Goal: Transaction & Acquisition: Download file/media

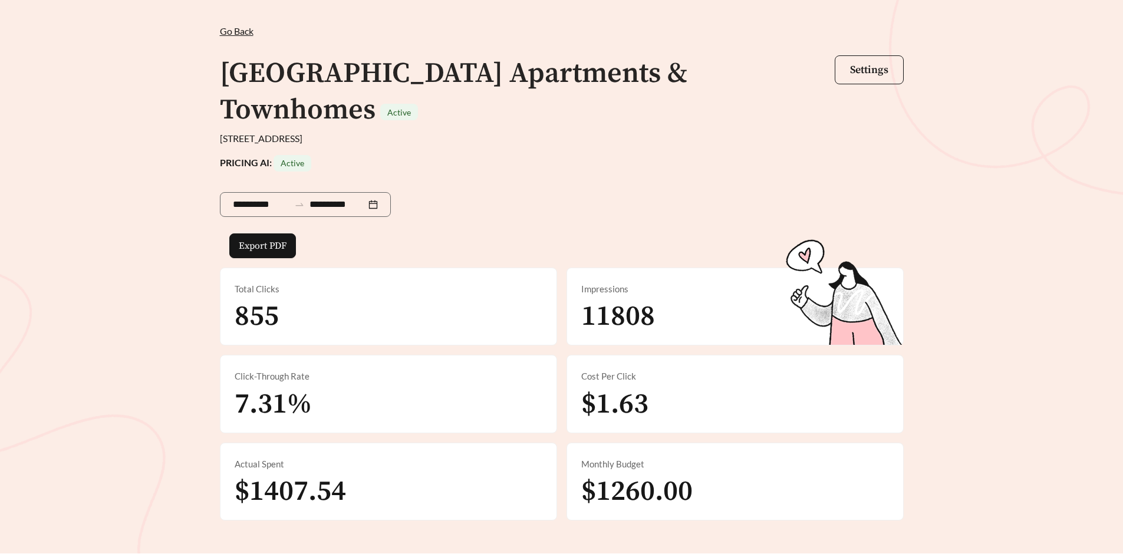
scroll to position [8, 0]
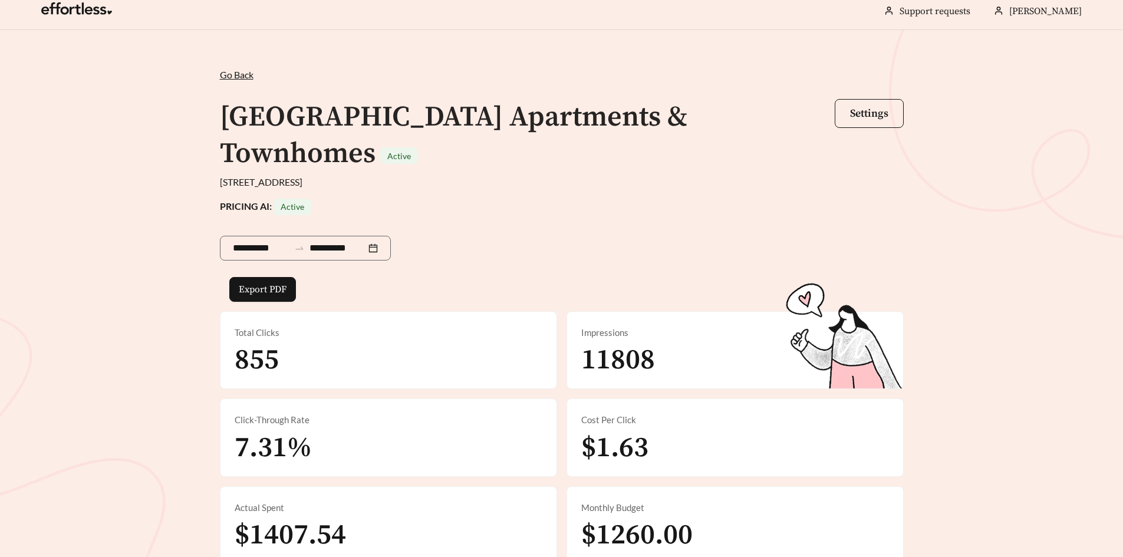
click at [245, 75] on span "Go Back" at bounding box center [237, 74] width 34 height 11
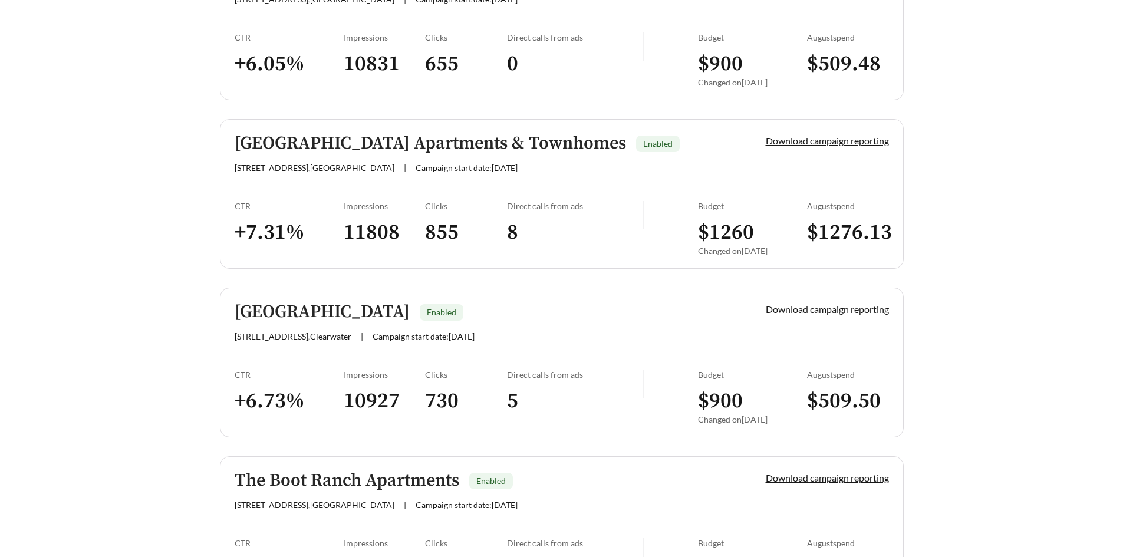
scroll to position [1650, 0]
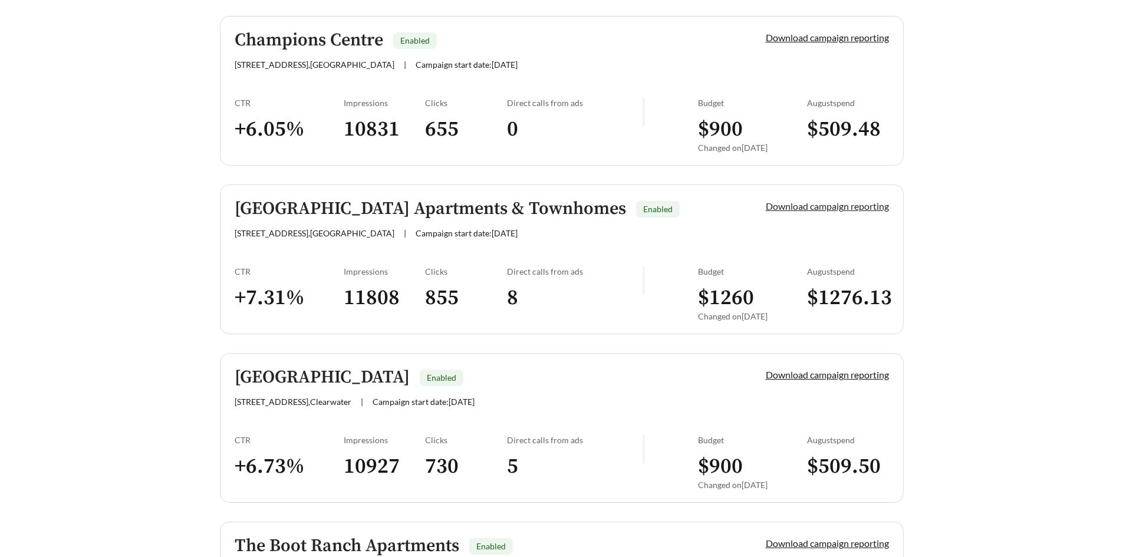
click at [832, 207] on div "Grand Palms Enabled Grand Palms , [GEOGRAPHIC_DATA] | Campaign start date: [DAT…" at bounding box center [562, 259] width 684 height 3184
click at [820, 206] on link "Download campaign reporting" at bounding box center [827, 205] width 123 height 11
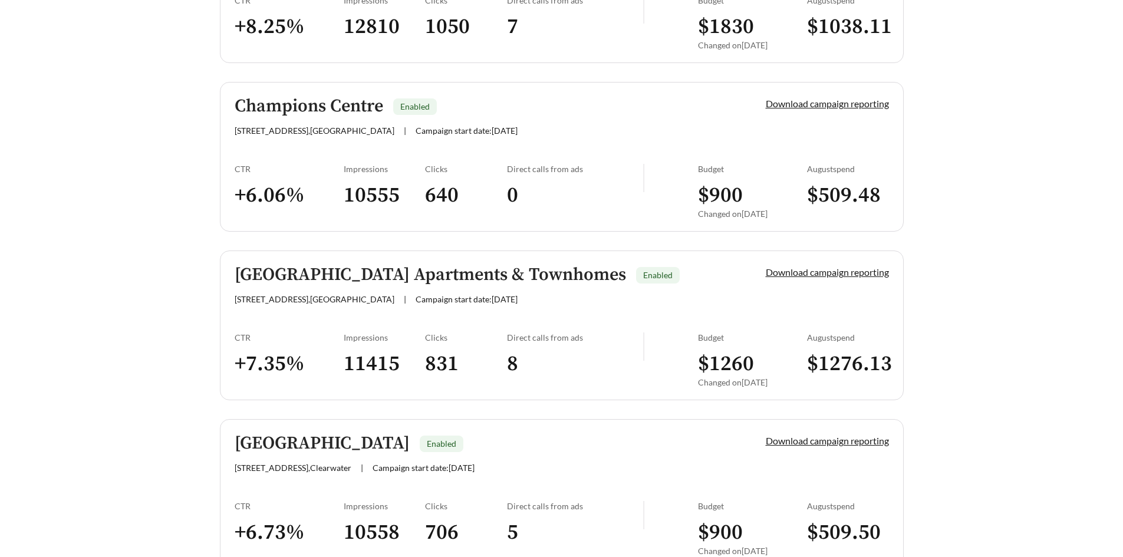
scroll to position [1592, 0]
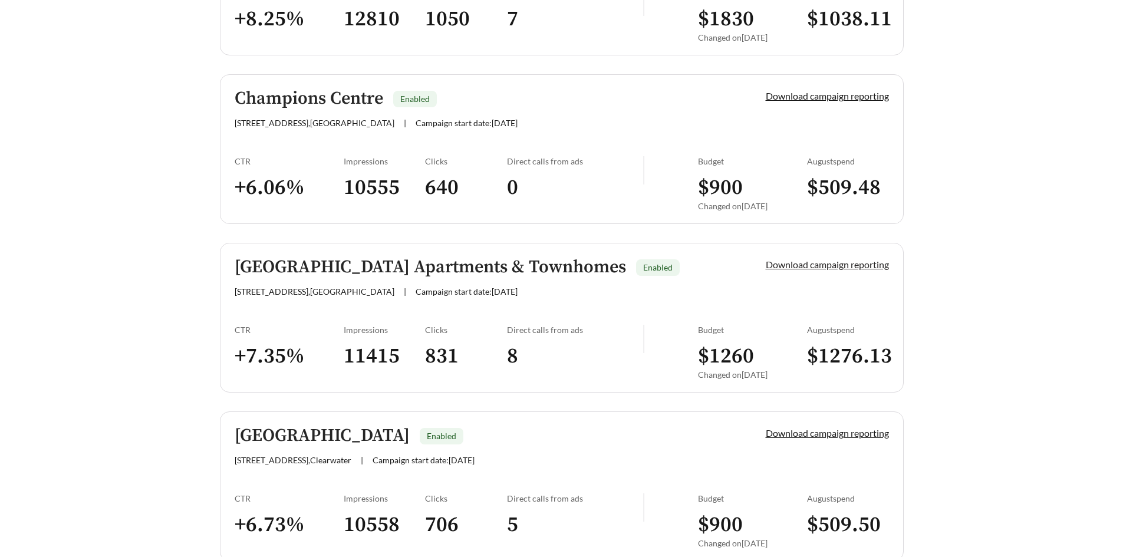
click at [813, 267] on link "Download campaign reporting" at bounding box center [827, 264] width 123 height 11
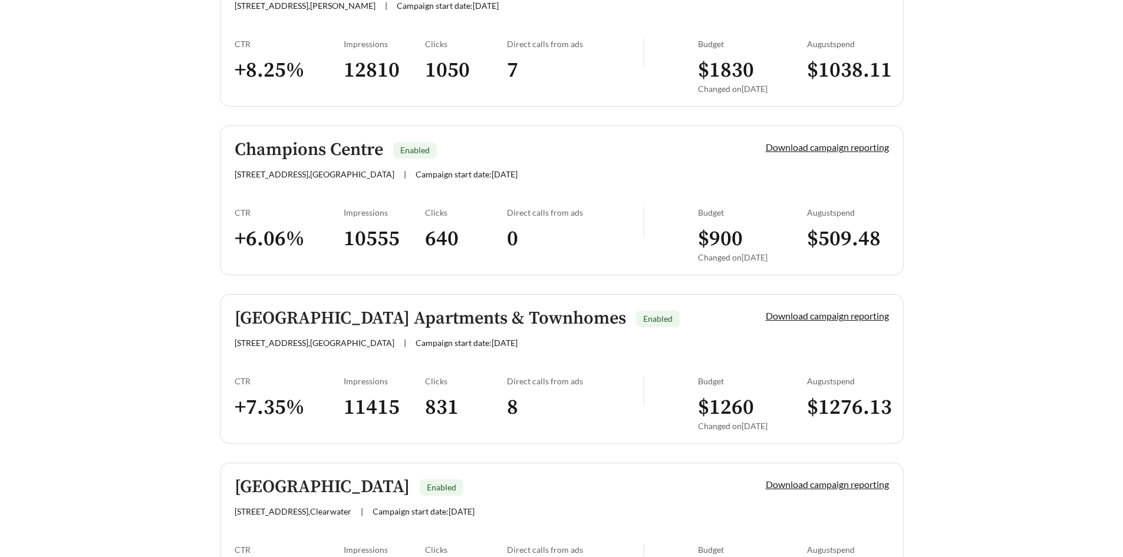
scroll to position [1592, 0]
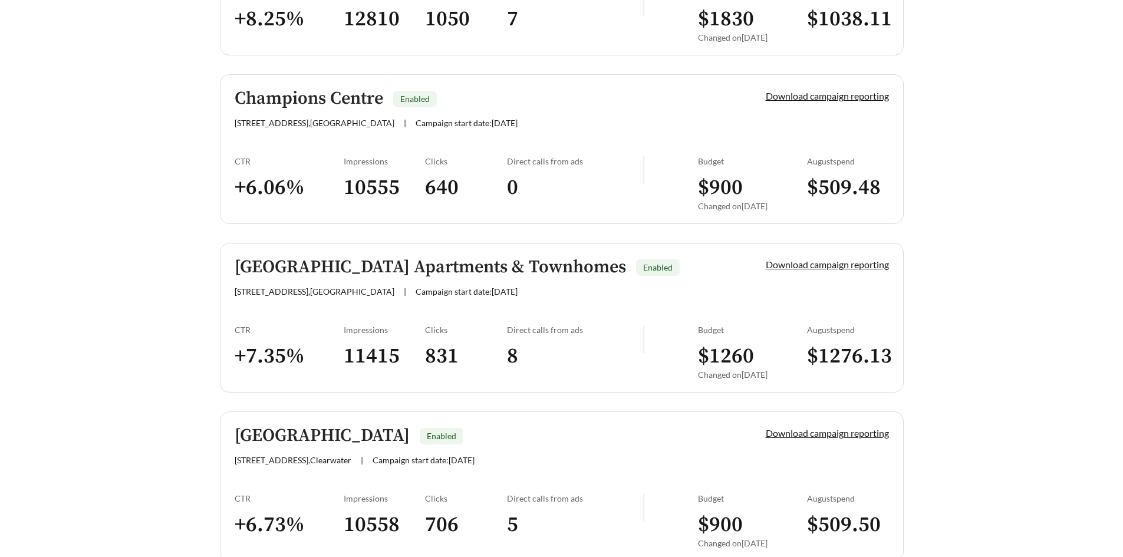
click at [612, 291] on div "[STREET_ADDRESS] | Campaign start date: [DATE]" at bounding box center [480, 291] width 491 height 10
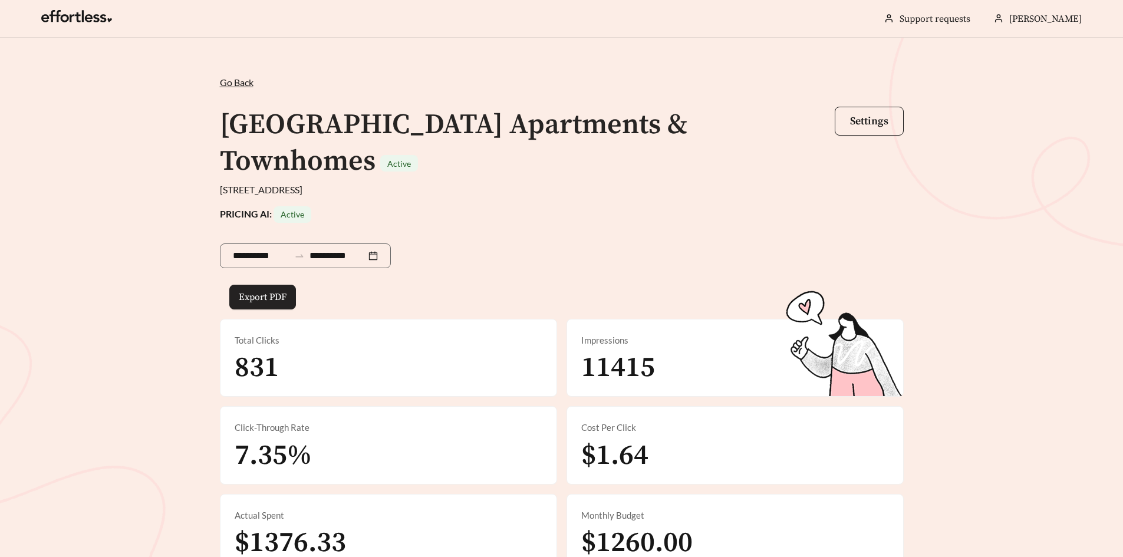
click at [248, 290] on span "Export PDF" at bounding box center [263, 297] width 48 height 14
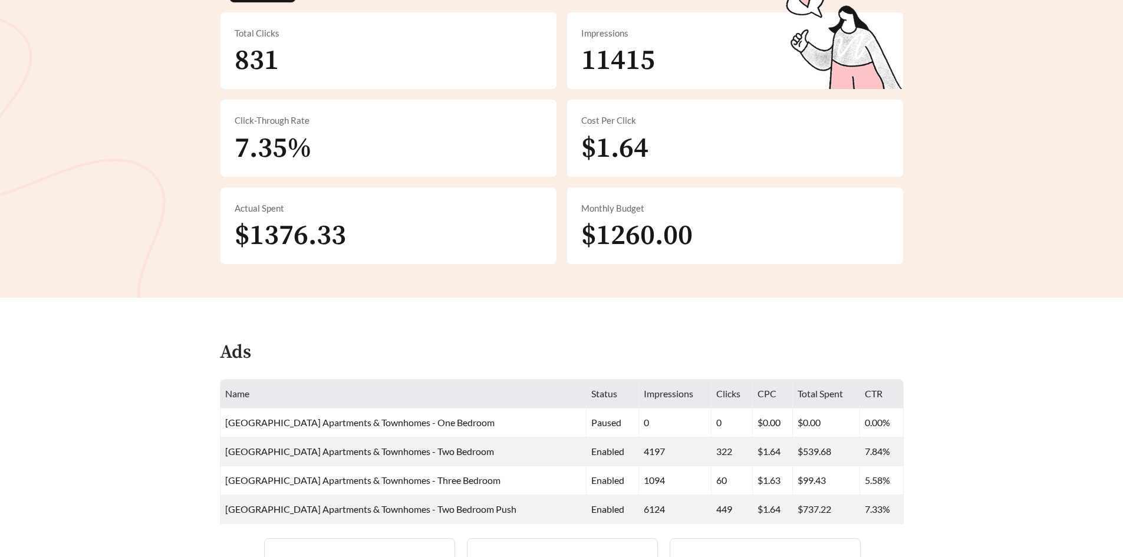
scroll to position [354, 0]
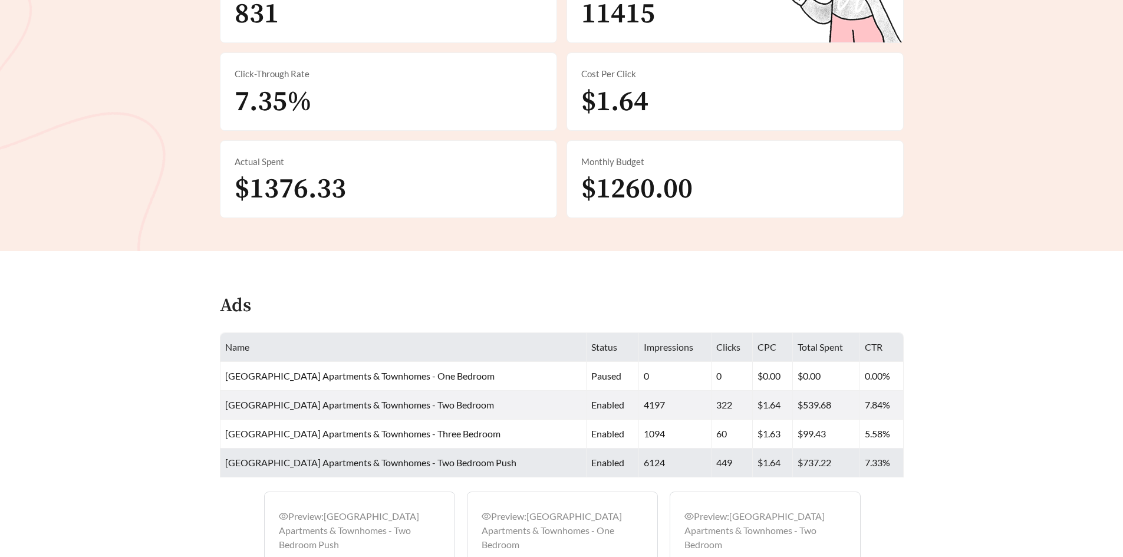
click at [556, 449] on td "[GEOGRAPHIC_DATA] Apartments & Townhomes - Two Bedroom Push" at bounding box center [403, 463] width 366 height 29
click at [798, 449] on td "$737.22" at bounding box center [826, 463] width 67 height 29
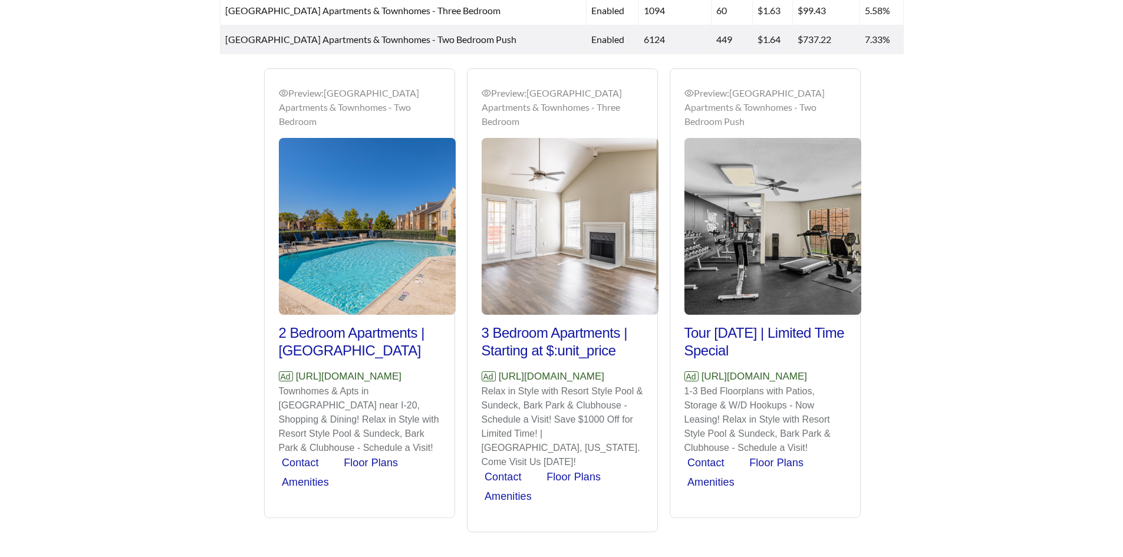
scroll to position [778, 0]
